Goal: Navigation & Orientation: Find specific page/section

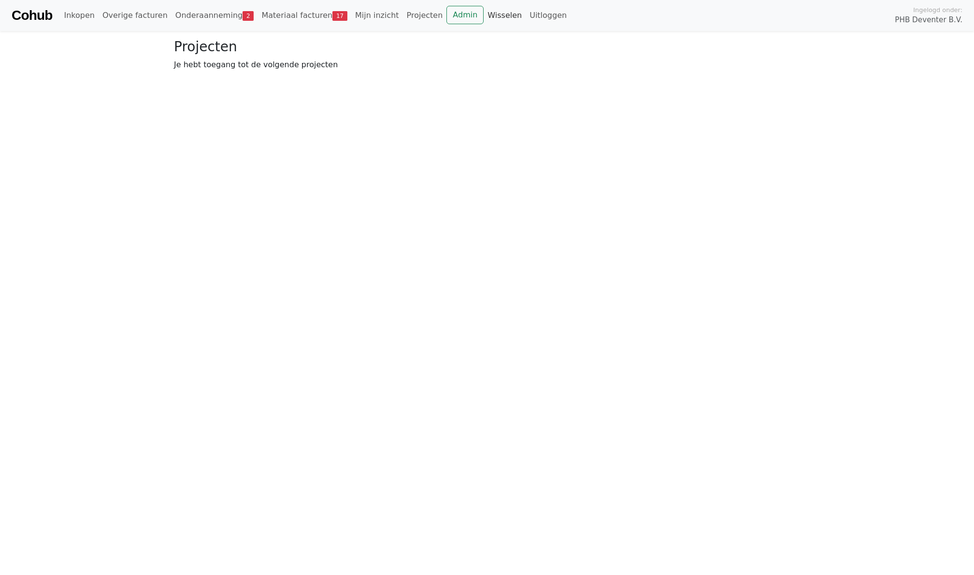
click at [484, 20] on link "Wisselen" at bounding box center [505, 15] width 42 height 19
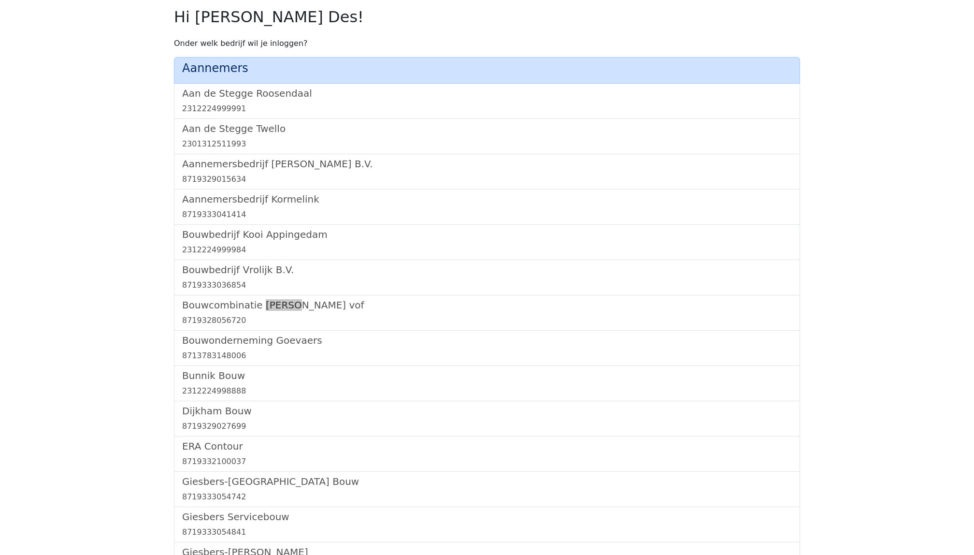
scroll to position [1021, 0]
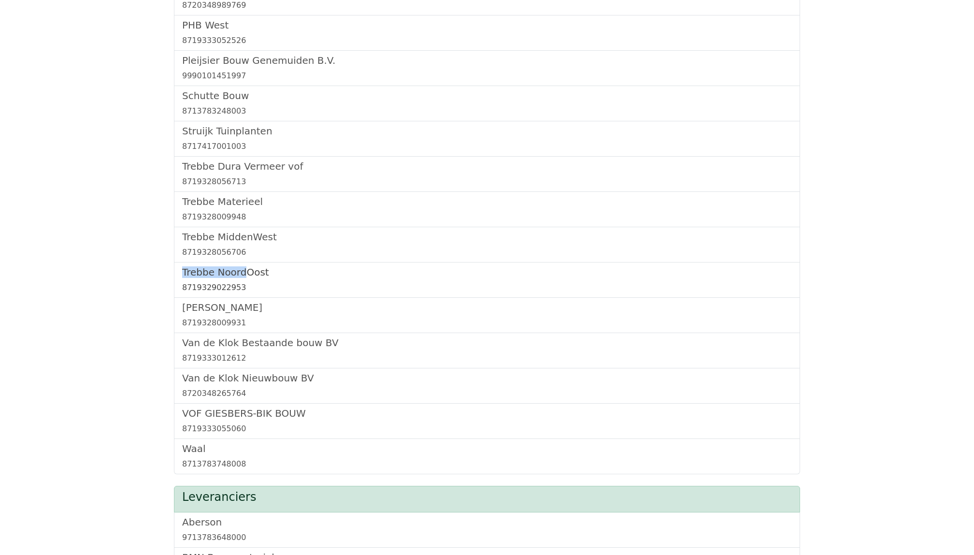
click at [249, 278] on h5 "Trebbe NoordOost" at bounding box center [487, 272] width 610 height 12
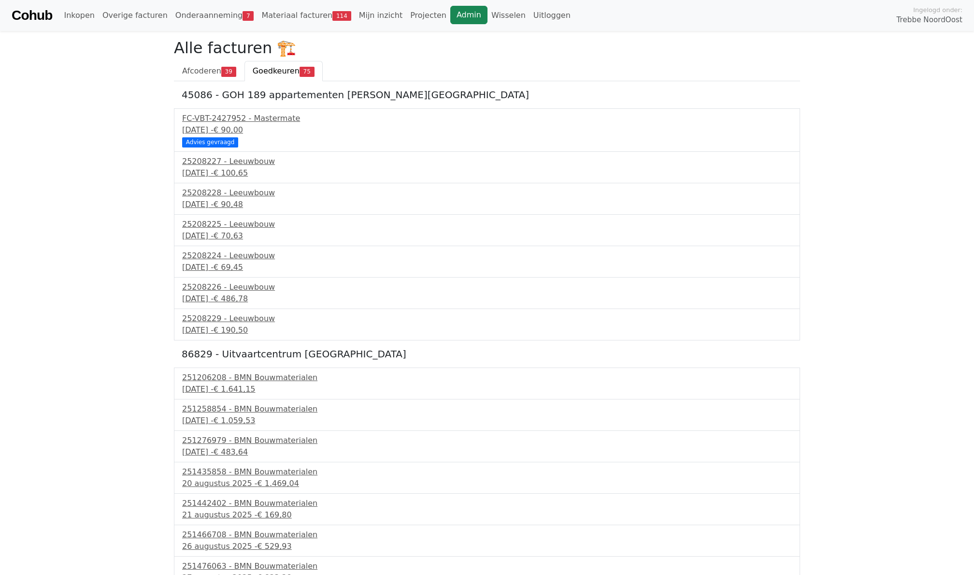
click at [457, 16] on link "Admin" at bounding box center [469, 15] width 37 height 18
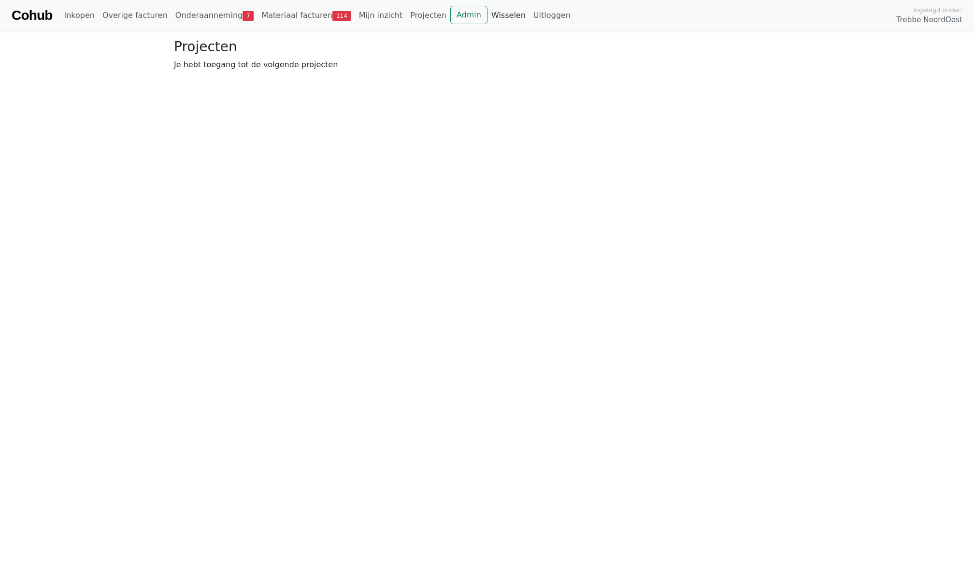
click at [488, 17] on link "Wisselen" at bounding box center [509, 15] width 42 height 19
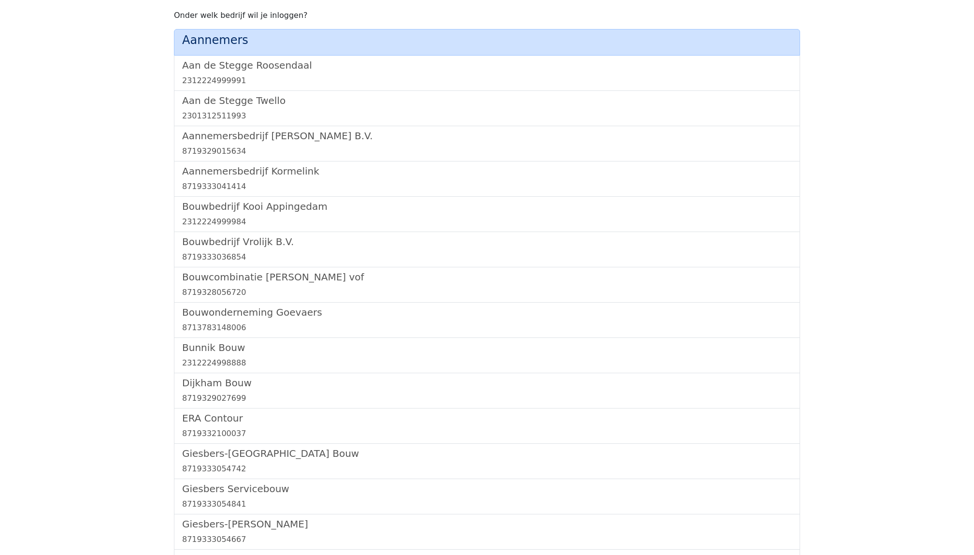
scroll to position [985, 0]
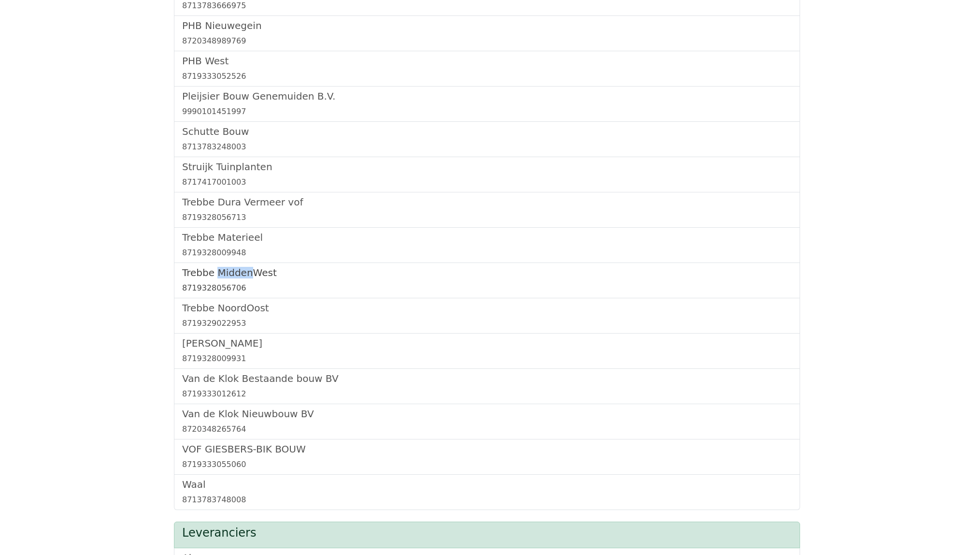
click at [226, 285] on link "Trebbe MiddenWest 8719328056706" at bounding box center [487, 280] width 610 height 27
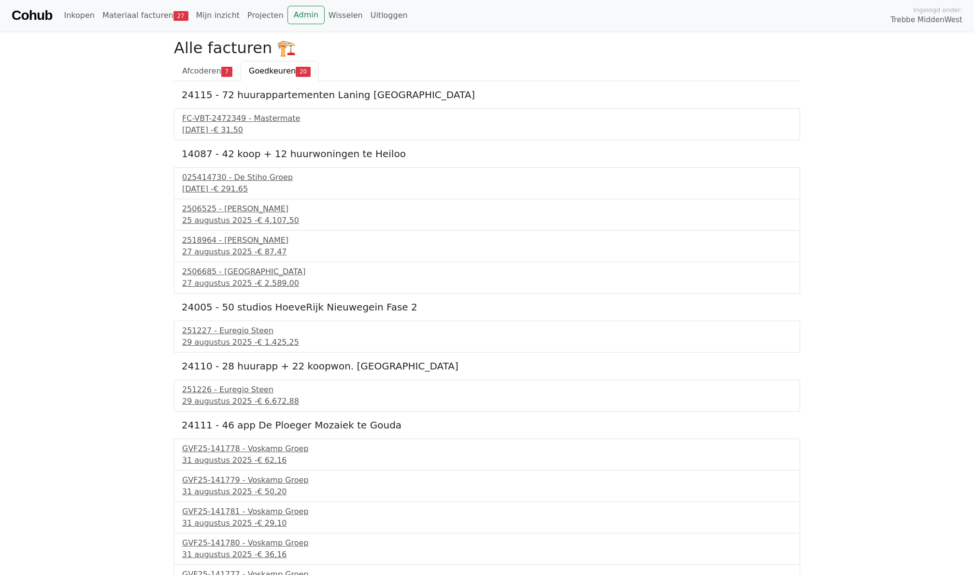
click at [290, 30] on div "Cohub Inkopen Materiaal facturen 27 Mijn inzicht Projecten Admin Wisselen Uitlo…" at bounding box center [487, 15] width 974 height 31
click at [290, 20] on link "Admin" at bounding box center [306, 15] width 37 height 18
